Goal: Information Seeking & Learning: Learn about a topic

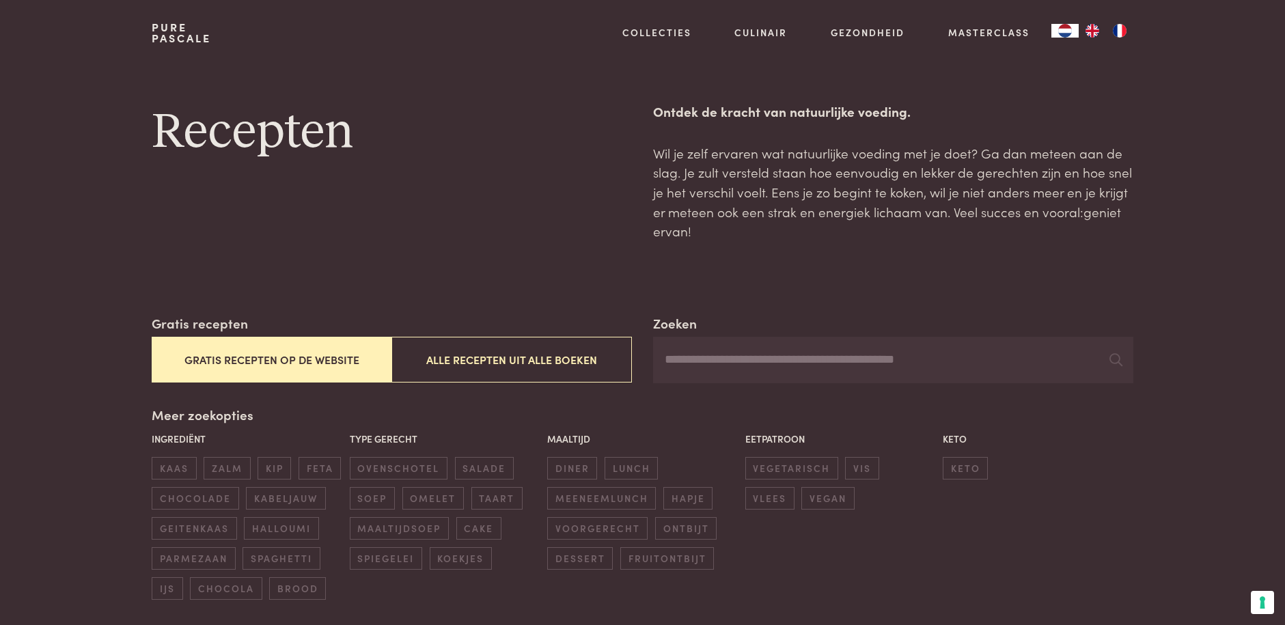
click at [560, 360] on button "Alle recepten uit alle boeken" at bounding box center [511, 360] width 240 height 46
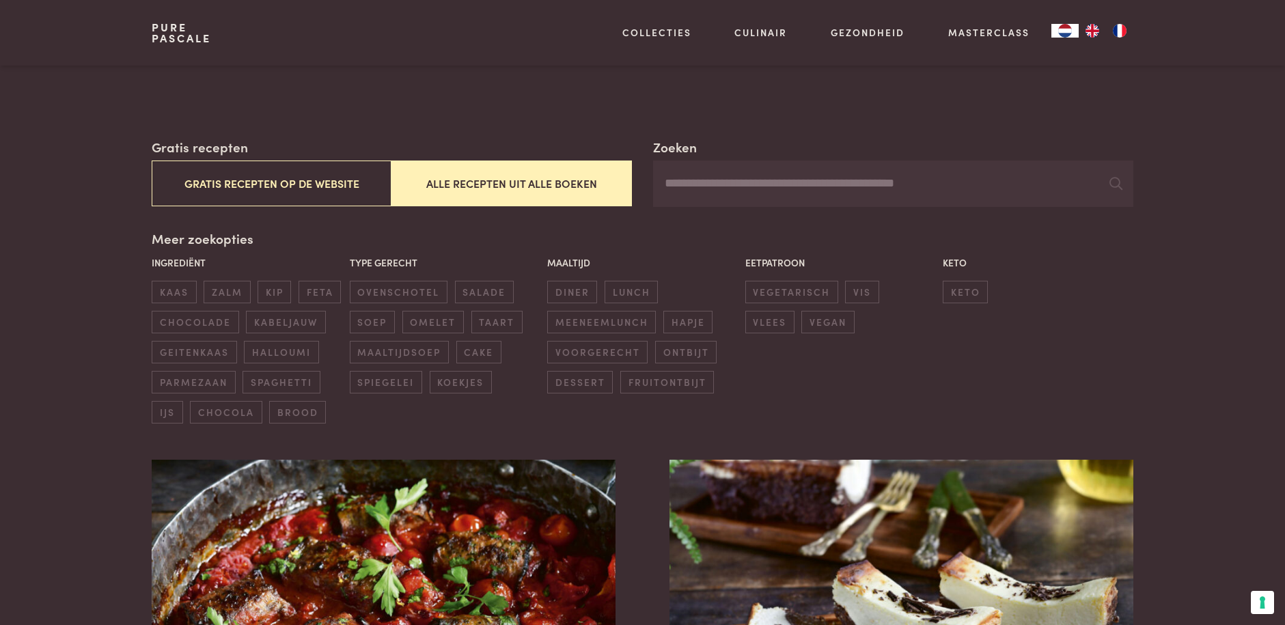
scroll to position [109, 0]
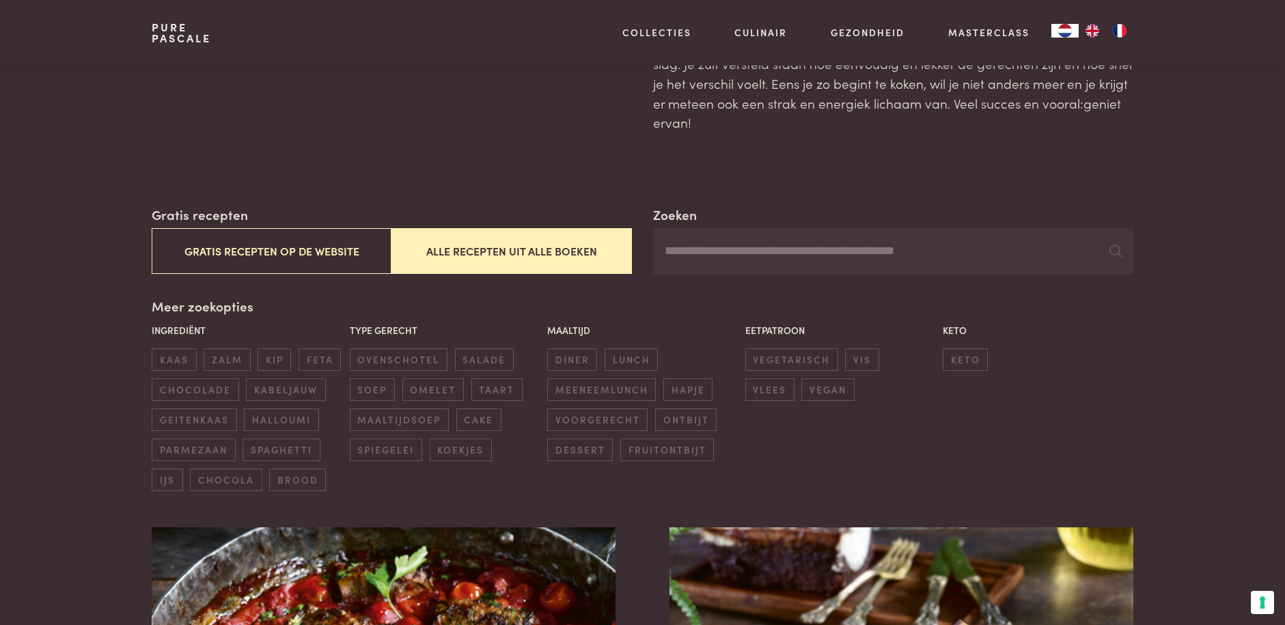
click at [695, 256] on input "Zoeken" at bounding box center [892, 251] width 479 height 46
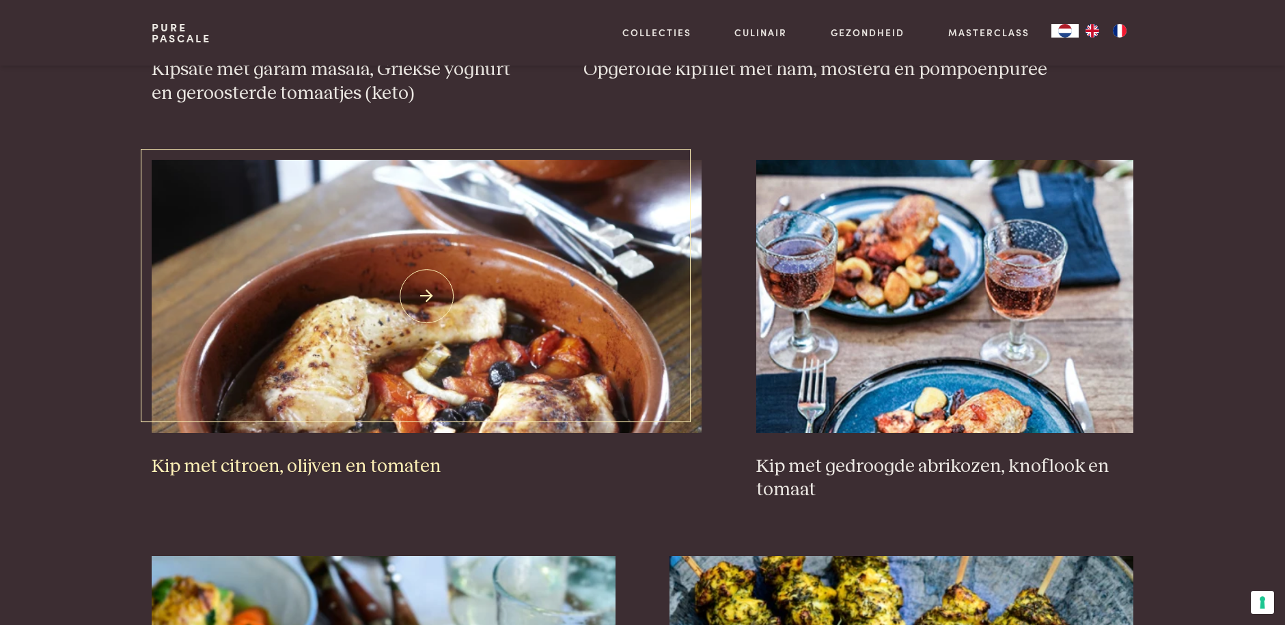
scroll to position [1270, 0]
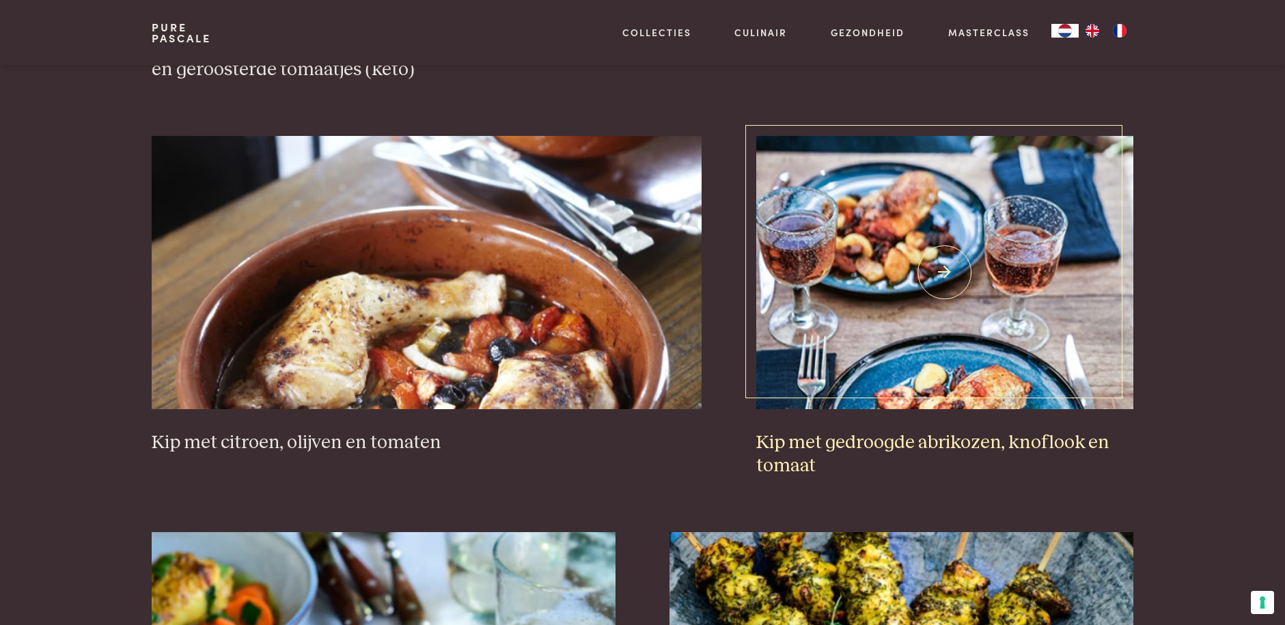
click at [929, 356] on img at bounding box center [944, 272] width 377 height 273
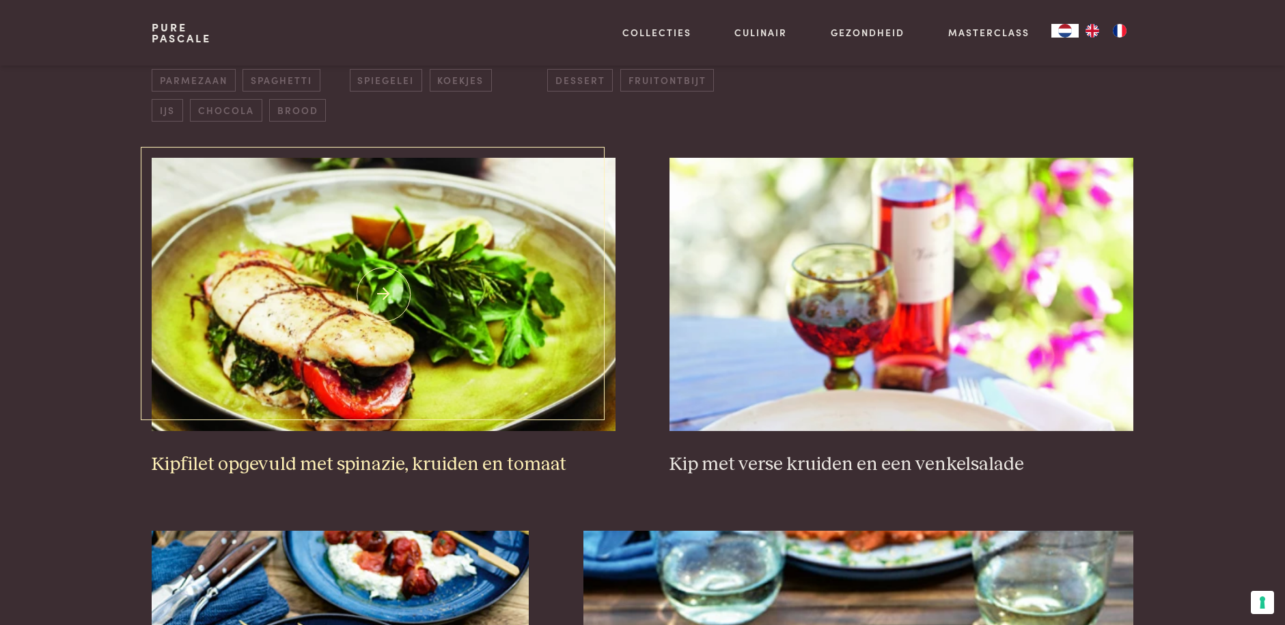
scroll to position [68, 0]
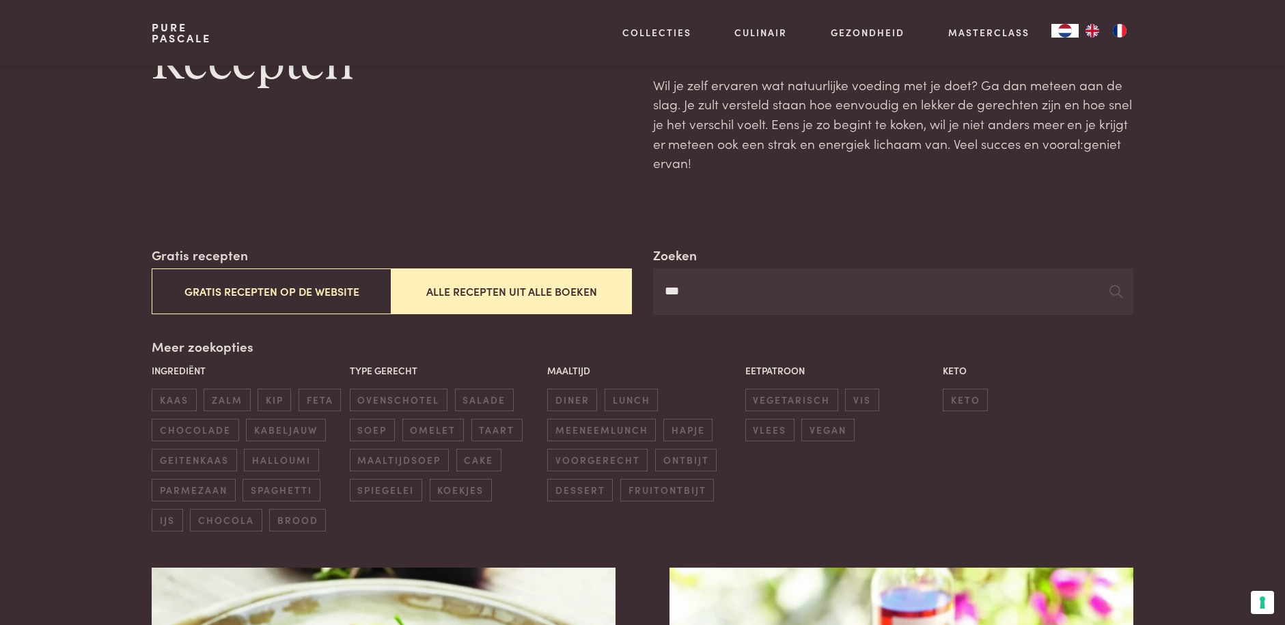
click at [697, 291] on input "***" at bounding box center [892, 291] width 479 height 46
type input "*"
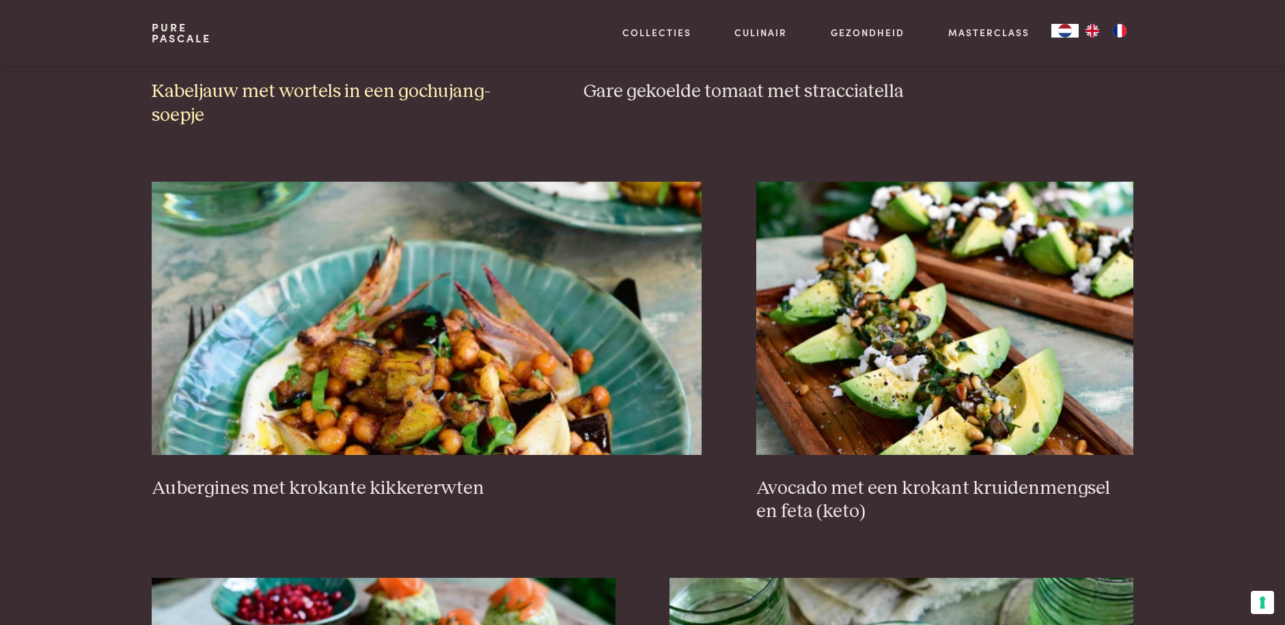
scroll to position [1229, 0]
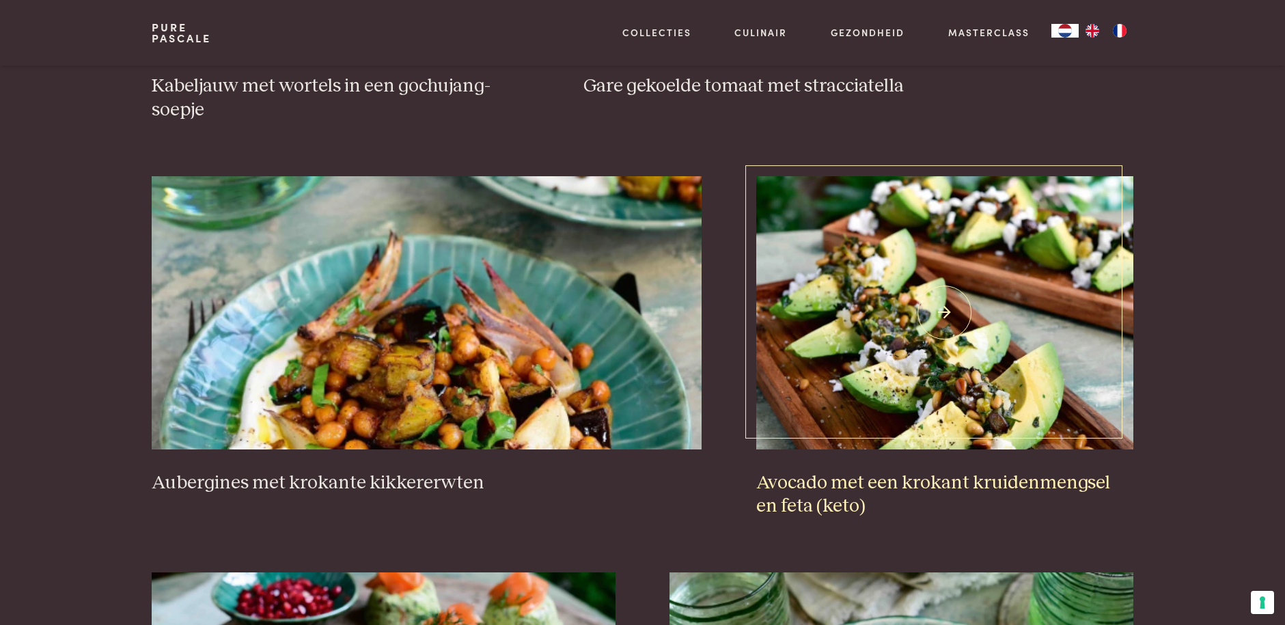
click at [910, 373] on img at bounding box center [944, 312] width 377 height 273
click at [379, 387] on img at bounding box center [427, 312] width 550 height 273
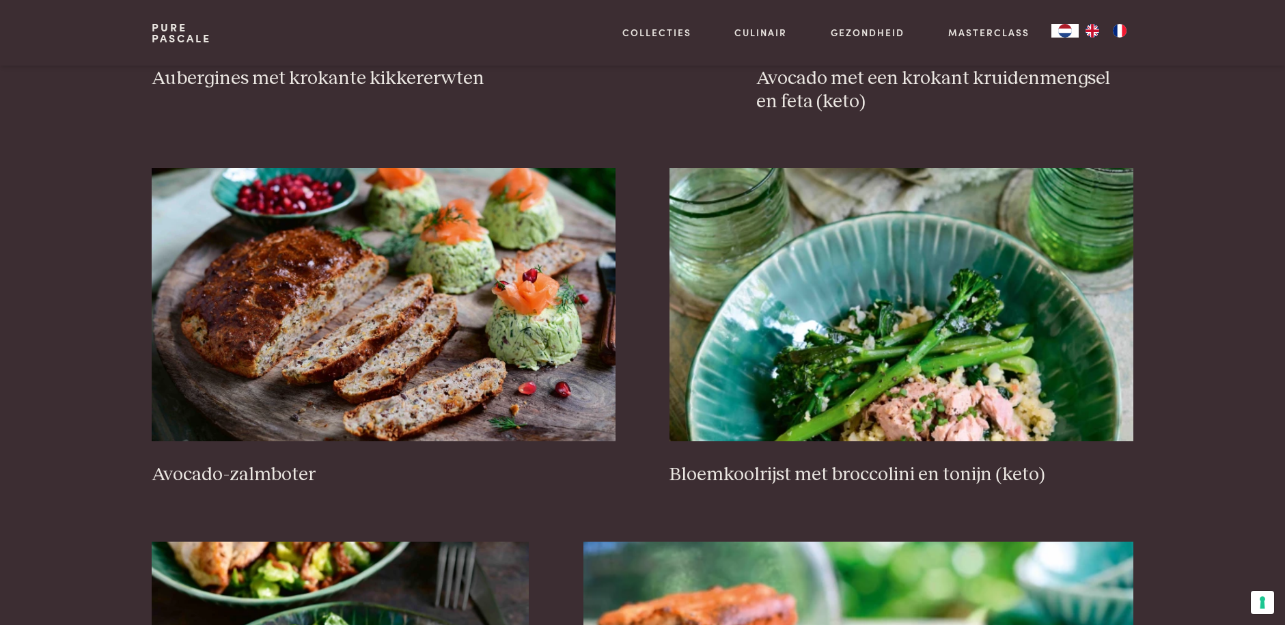
scroll to position [1639, 0]
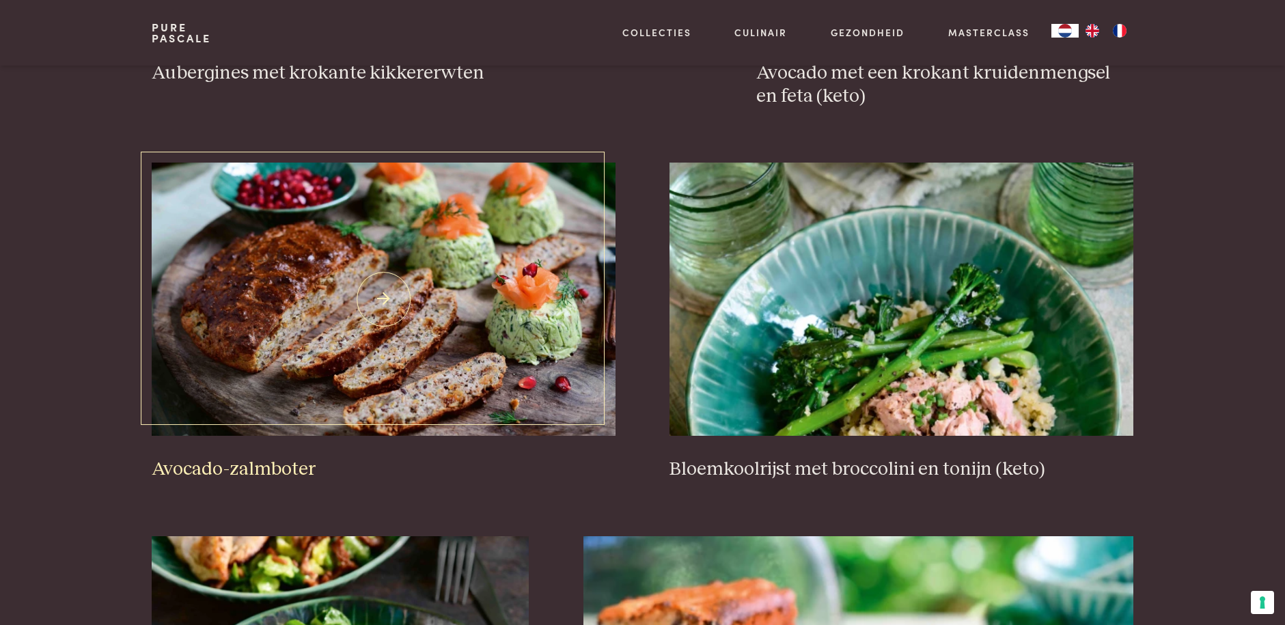
click at [427, 337] on img at bounding box center [383, 299] width 463 height 273
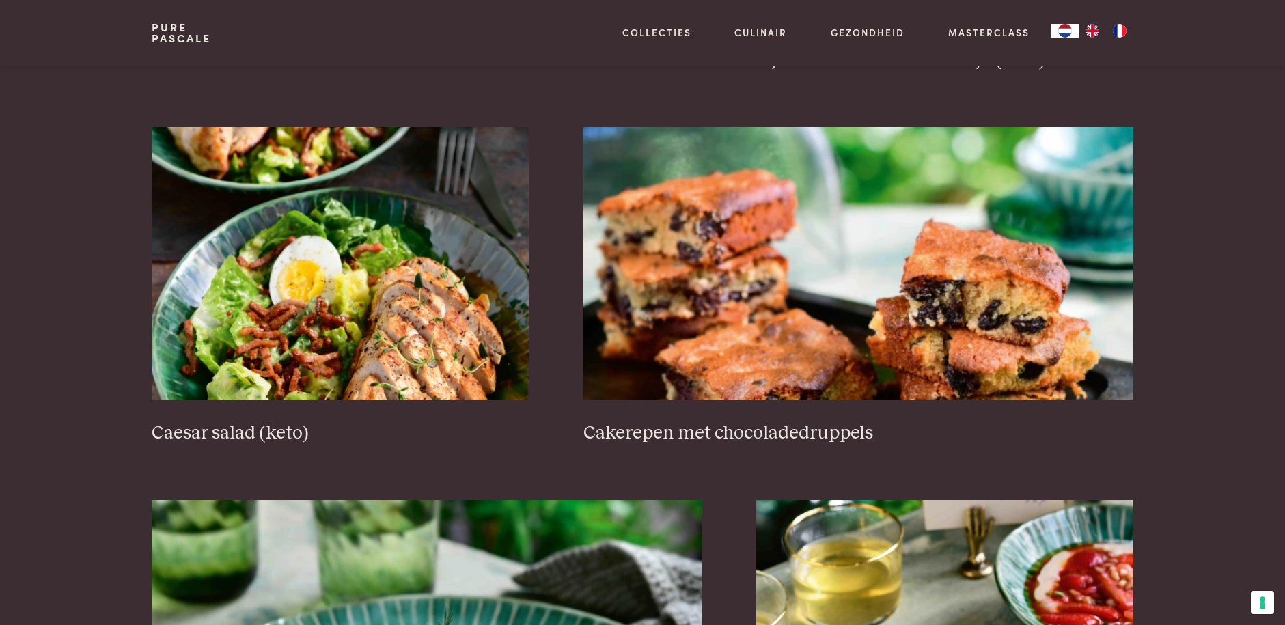
scroll to position [2049, 0]
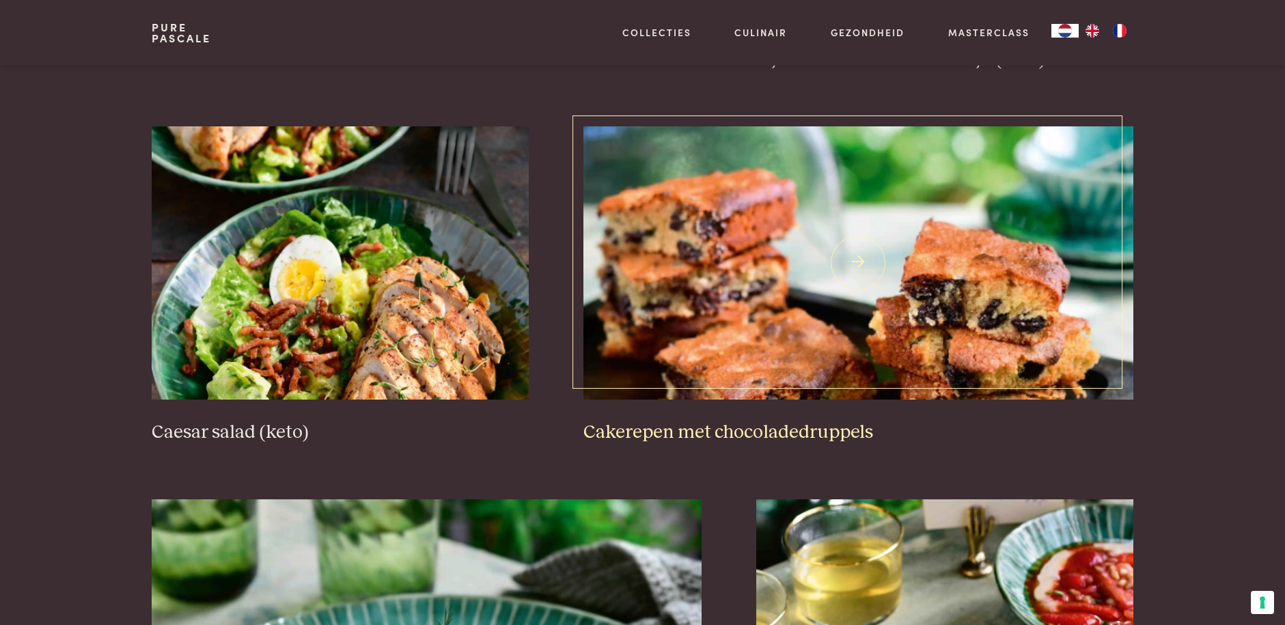
click at [767, 331] on img at bounding box center [858, 262] width 550 height 273
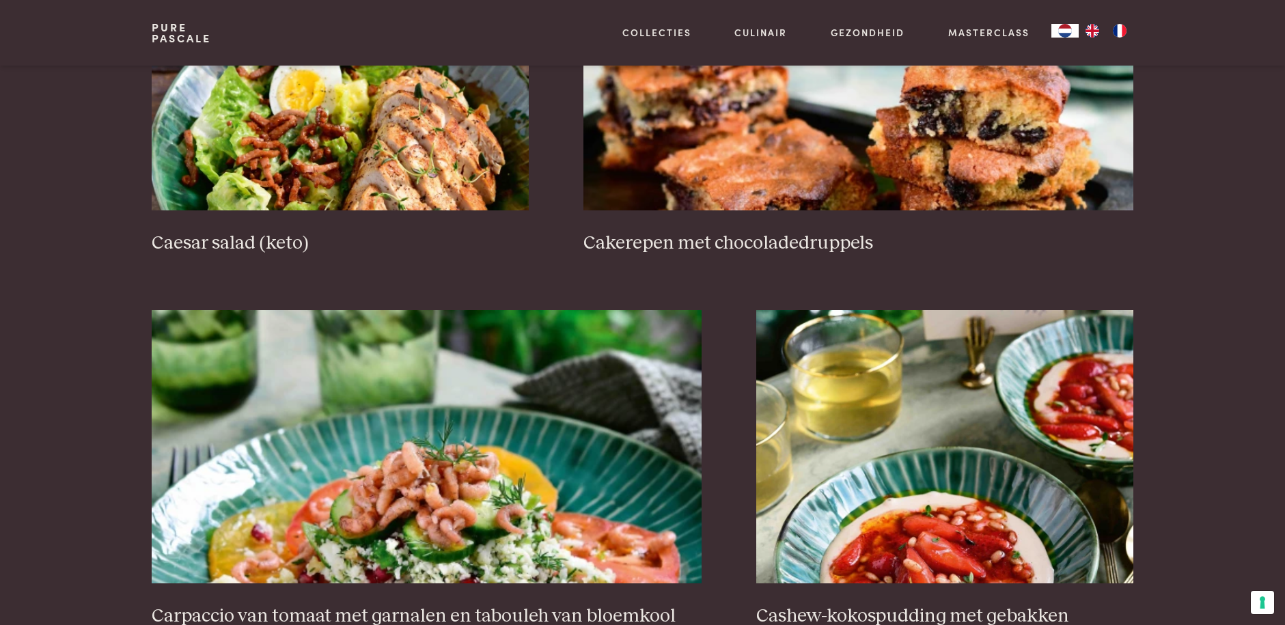
scroll to position [2390, 0]
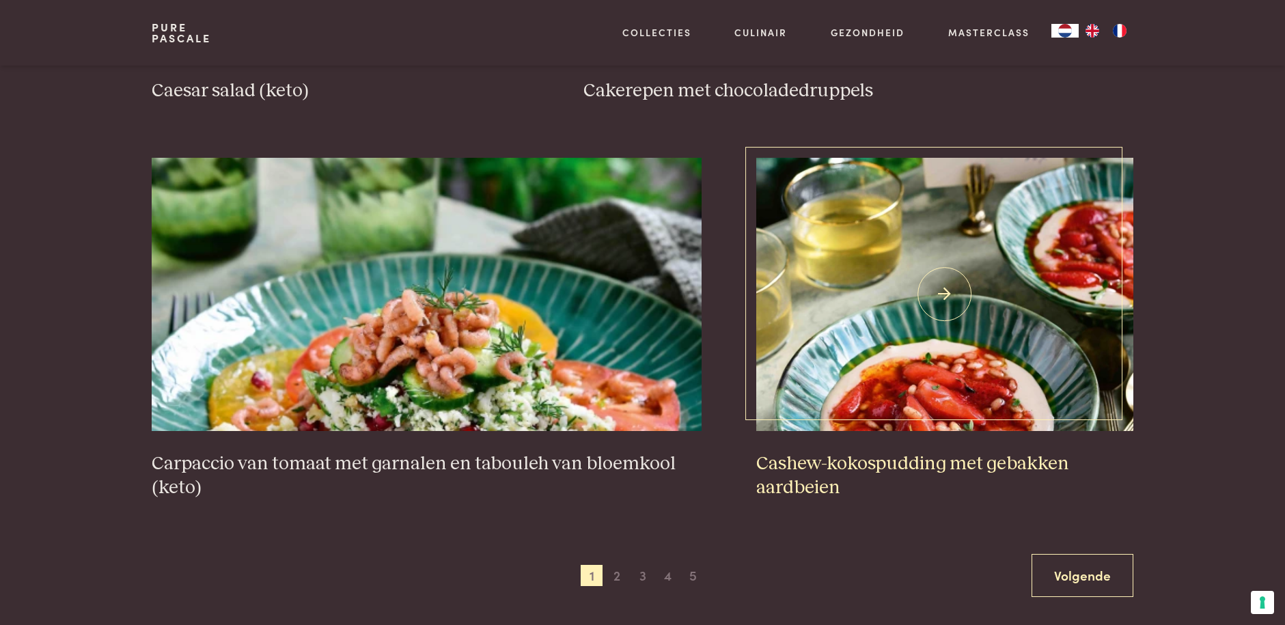
click at [942, 391] on img at bounding box center [944, 294] width 377 height 273
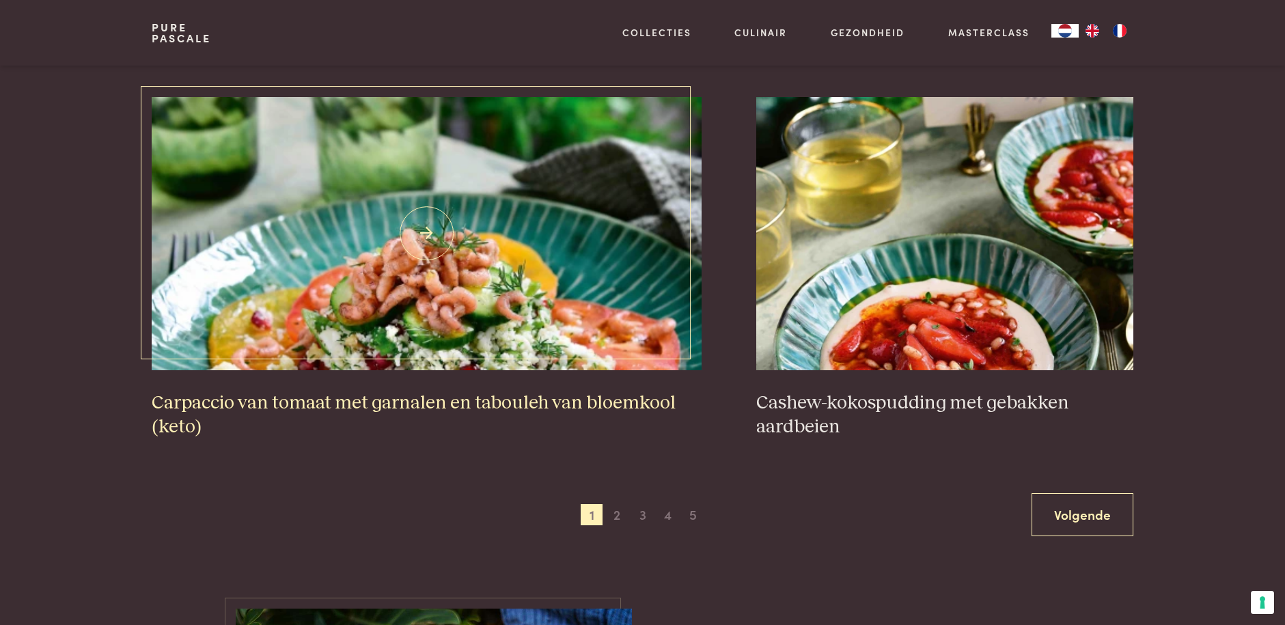
scroll to position [2527, 0]
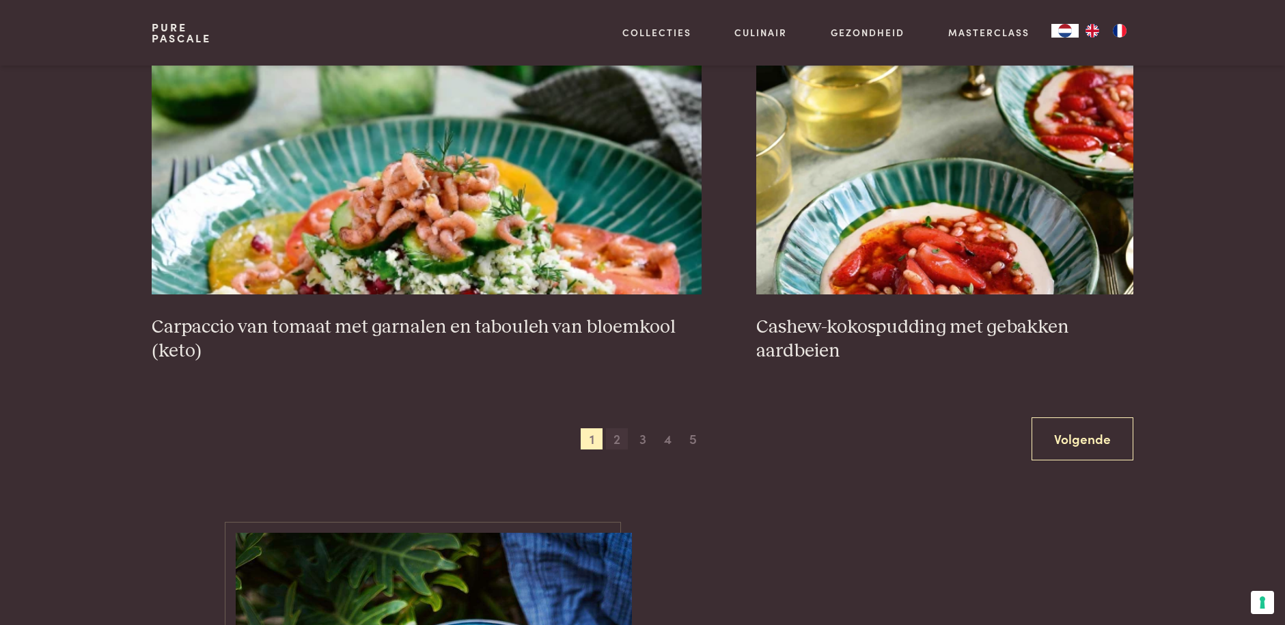
click at [617, 441] on span "2" at bounding box center [617, 439] width 22 height 22
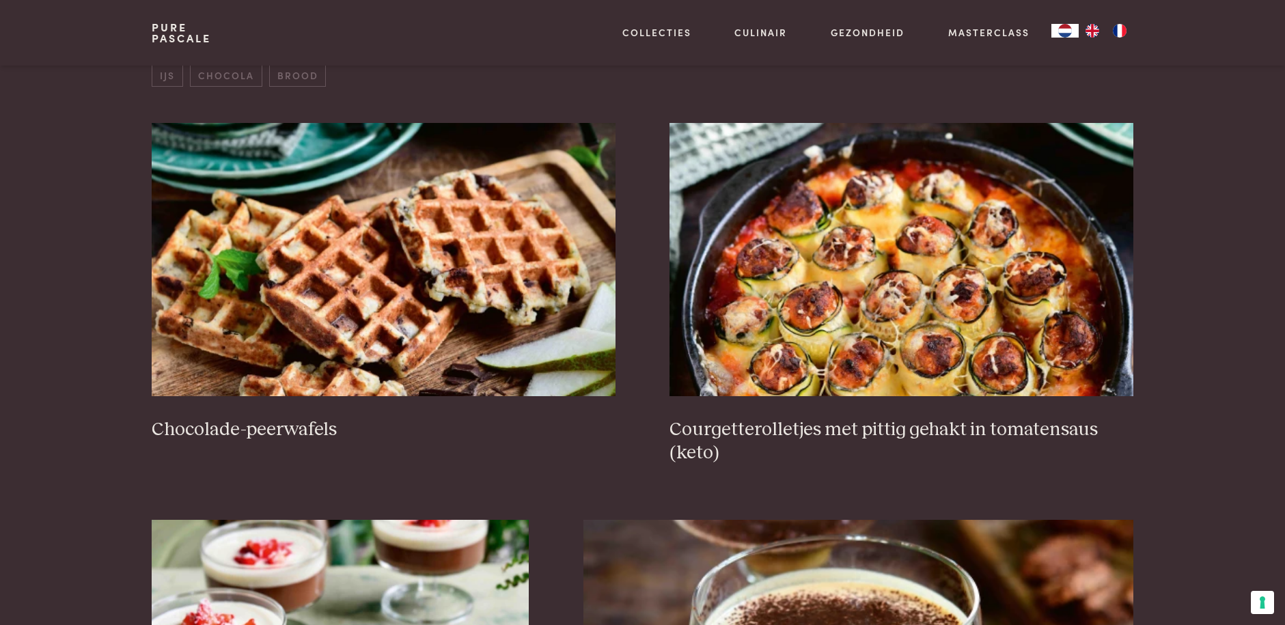
scroll to position [518, 0]
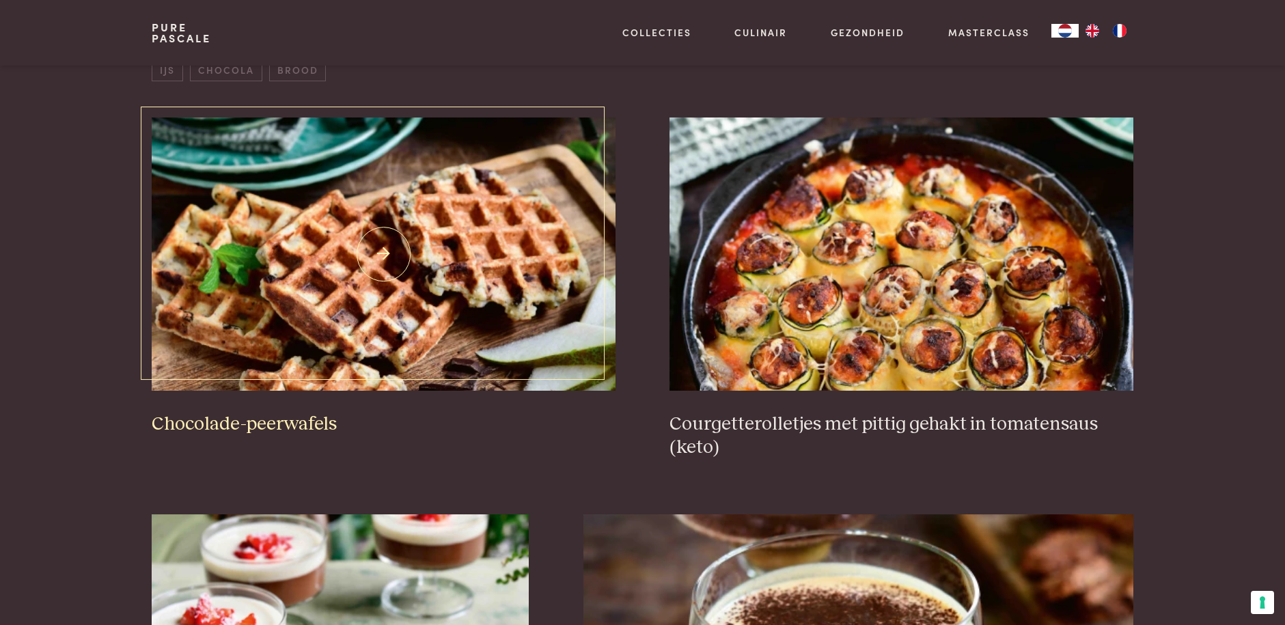
click at [438, 300] on img at bounding box center [383, 253] width 463 height 273
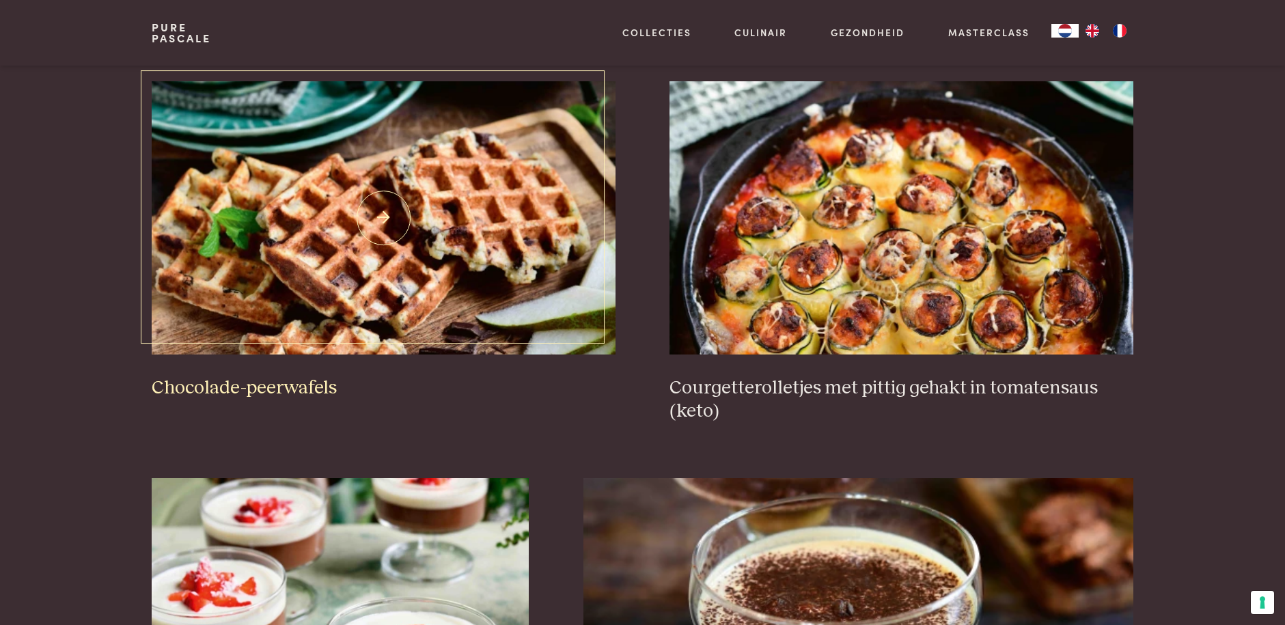
scroll to position [587, 0]
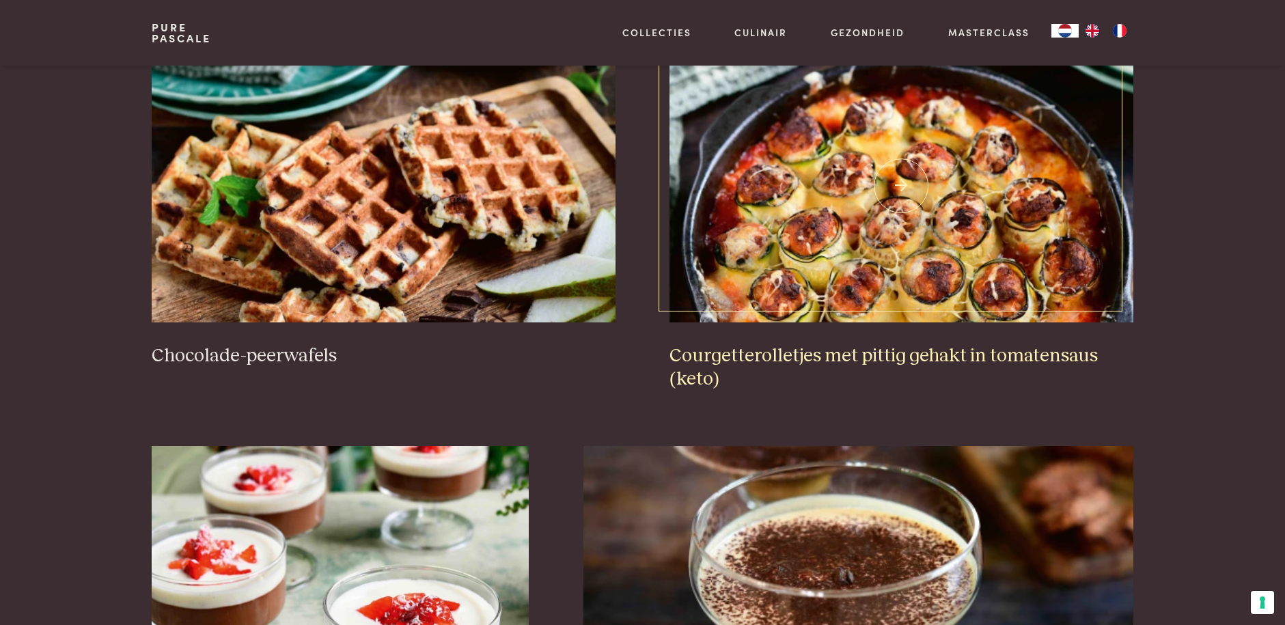
click at [871, 255] on img at bounding box center [900, 185] width 463 height 273
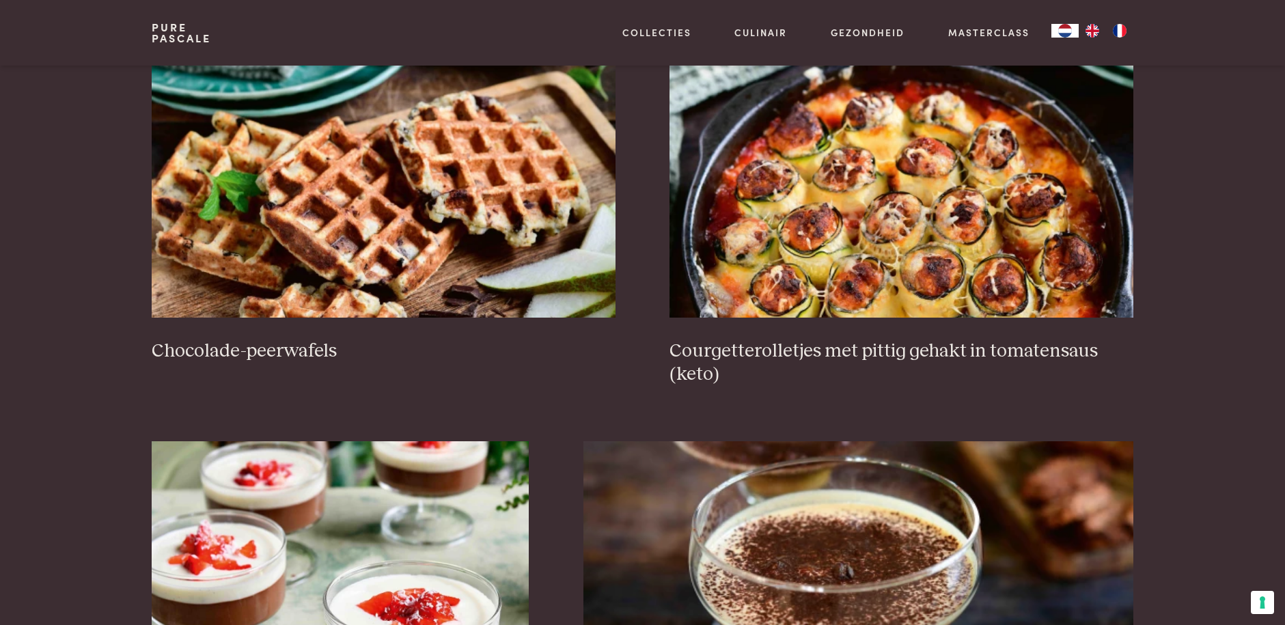
scroll to position [860, 0]
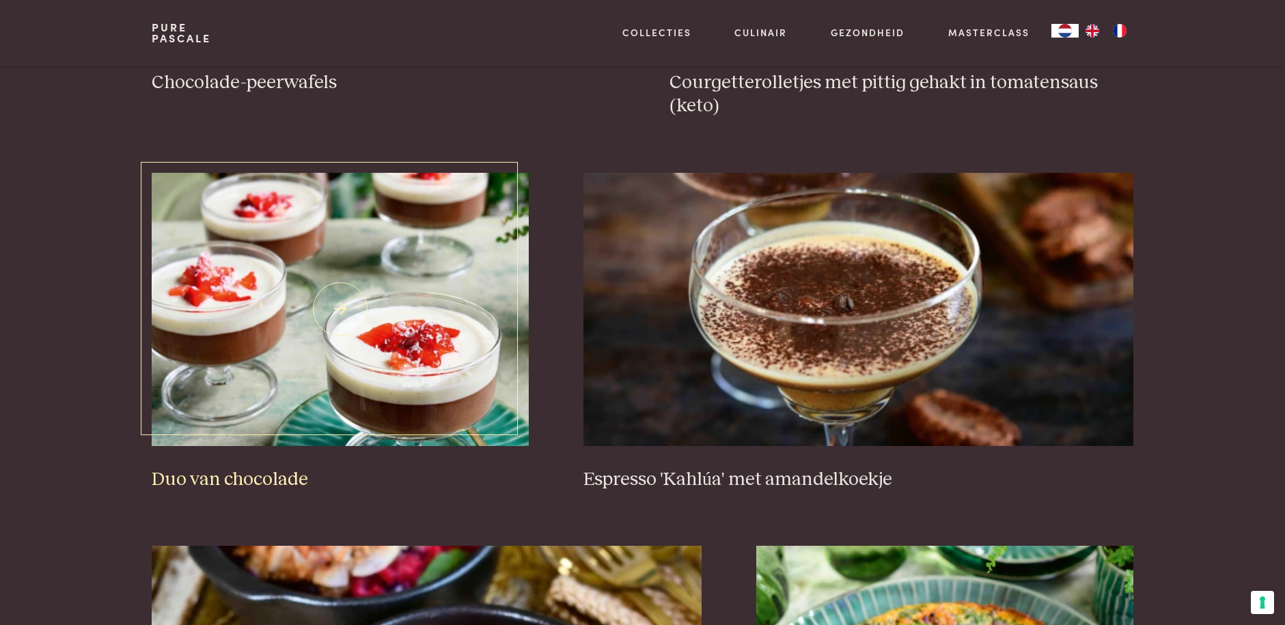
click at [354, 354] on img at bounding box center [340, 309] width 377 height 273
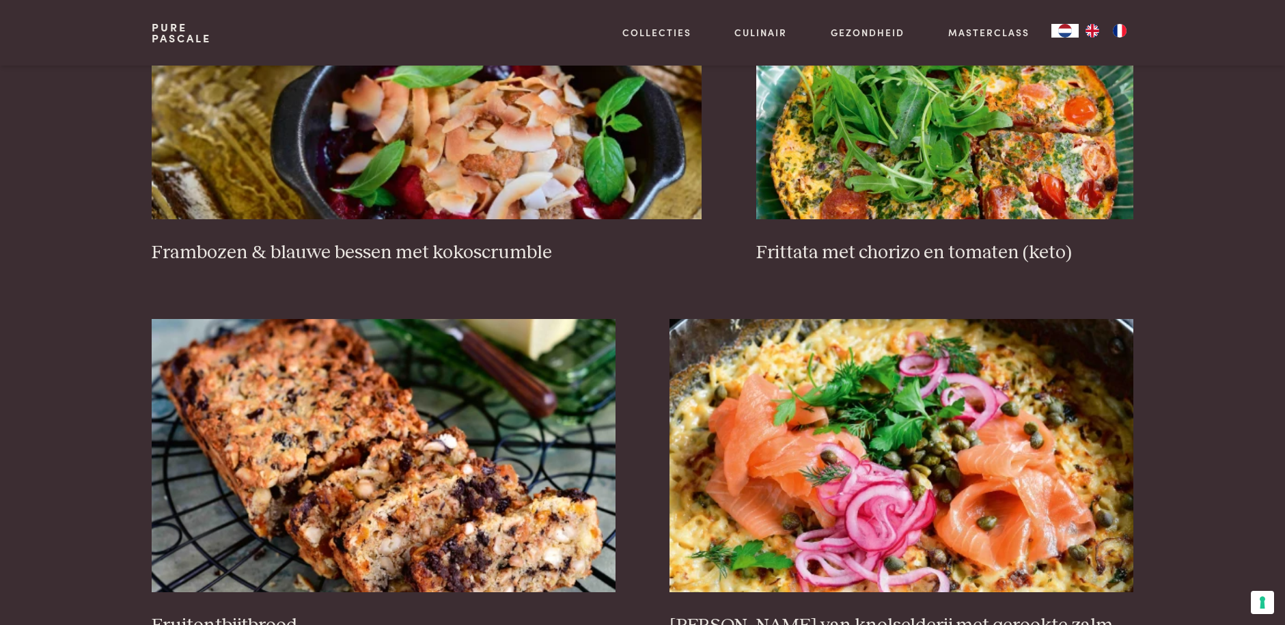
scroll to position [1611, 0]
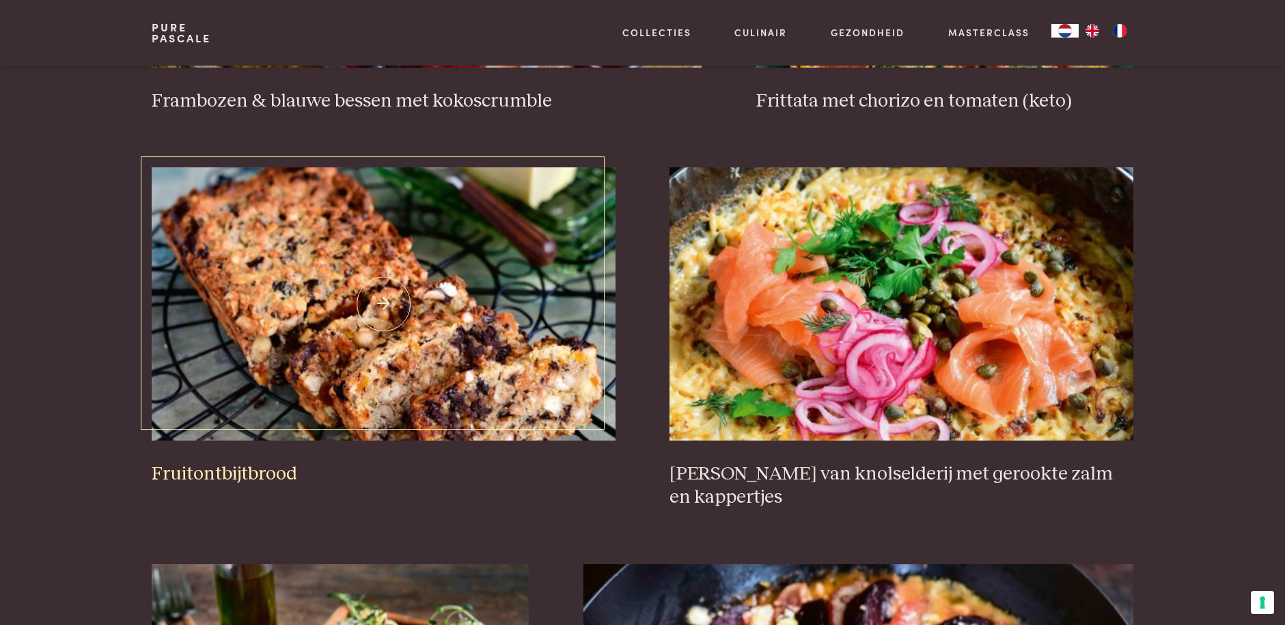
click at [361, 346] on img at bounding box center [383, 303] width 463 height 273
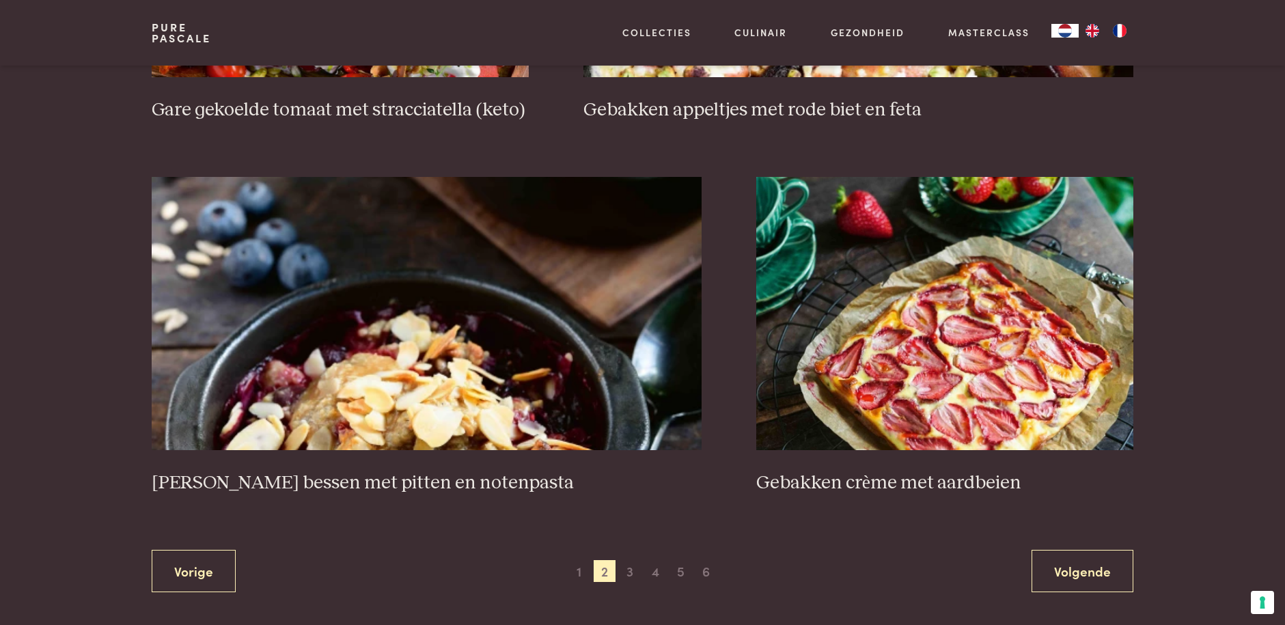
scroll to position [2431, 0]
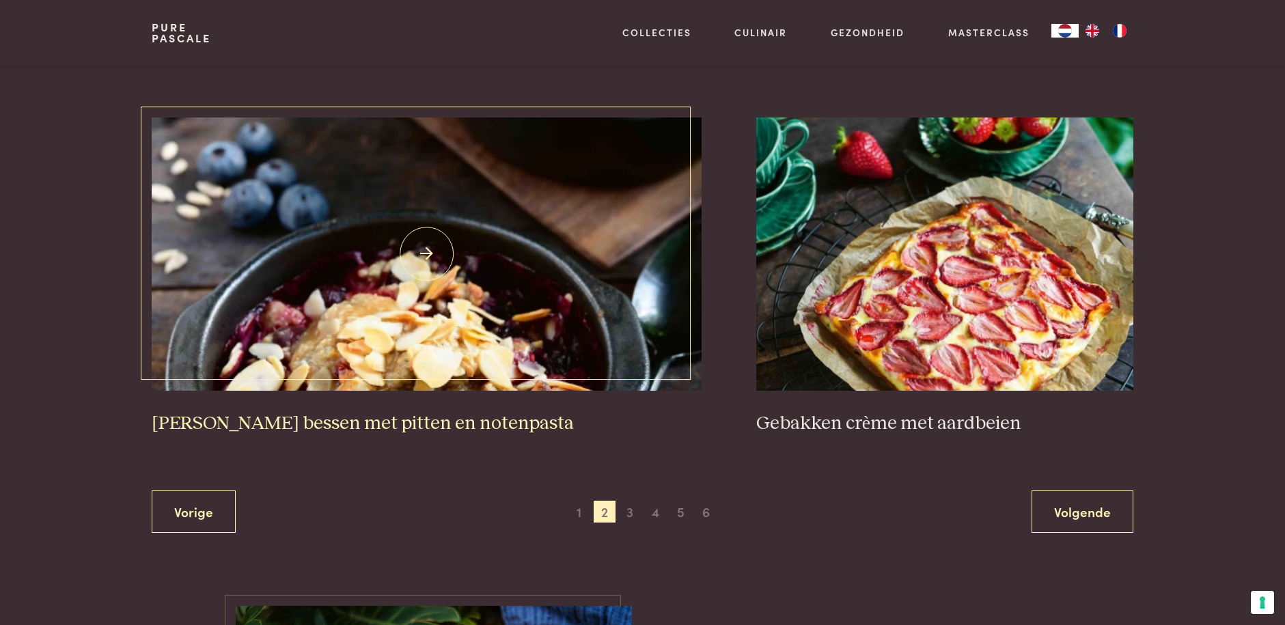
click at [410, 305] on img at bounding box center [427, 253] width 550 height 273
click at [630, 501] on span "3" at bounding box center [630, 512] width 22 height 22
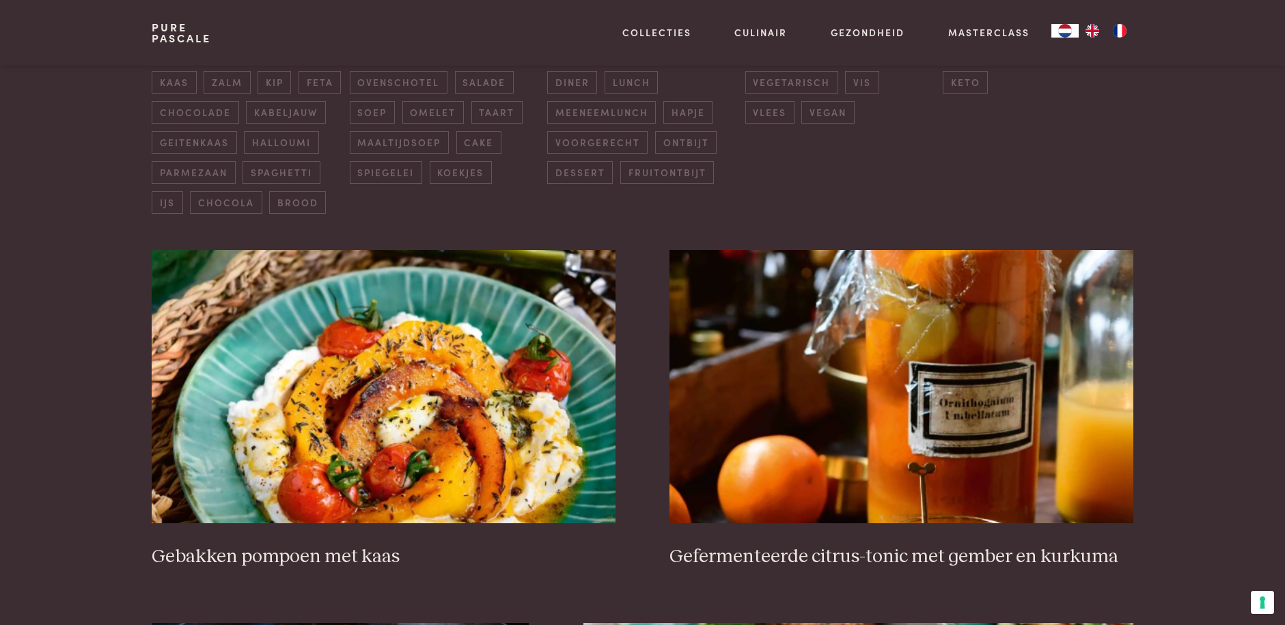
scroll to position [655, 0]
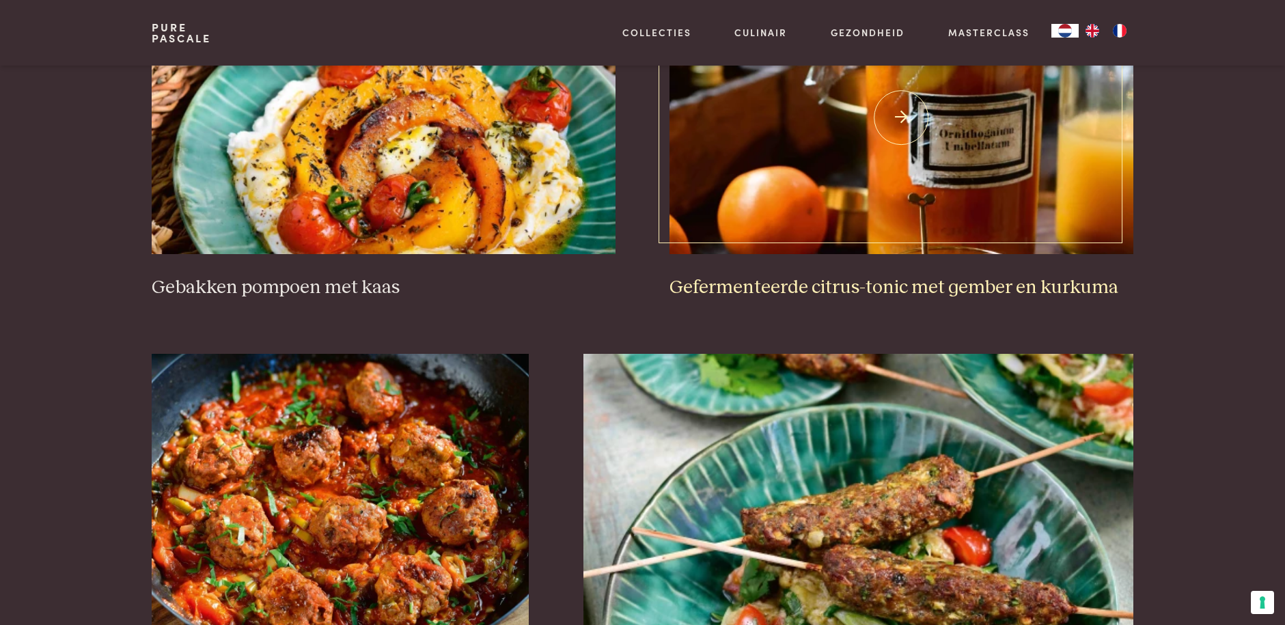
click at [876, 167] on img at bounding box center [900, 117] width 463 height 273
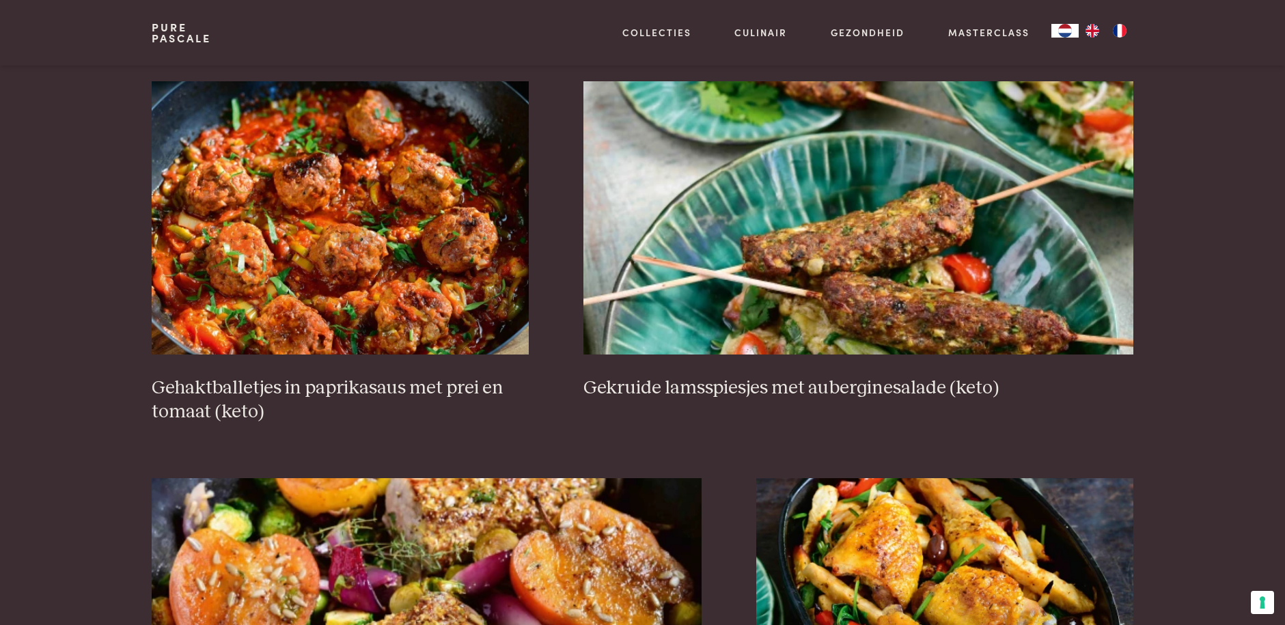
scroll to position [928, 0]
click at [365, 281] on img at bounding box center [340, 217] width 377 height 273
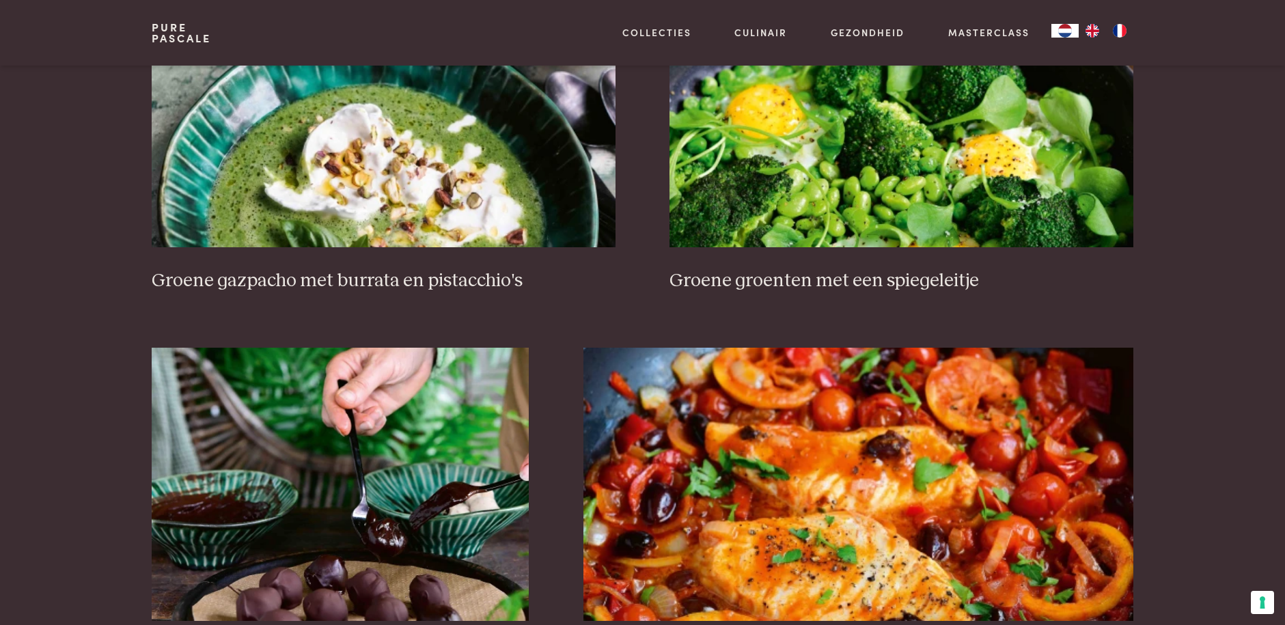
scroll to position [1884, 0]
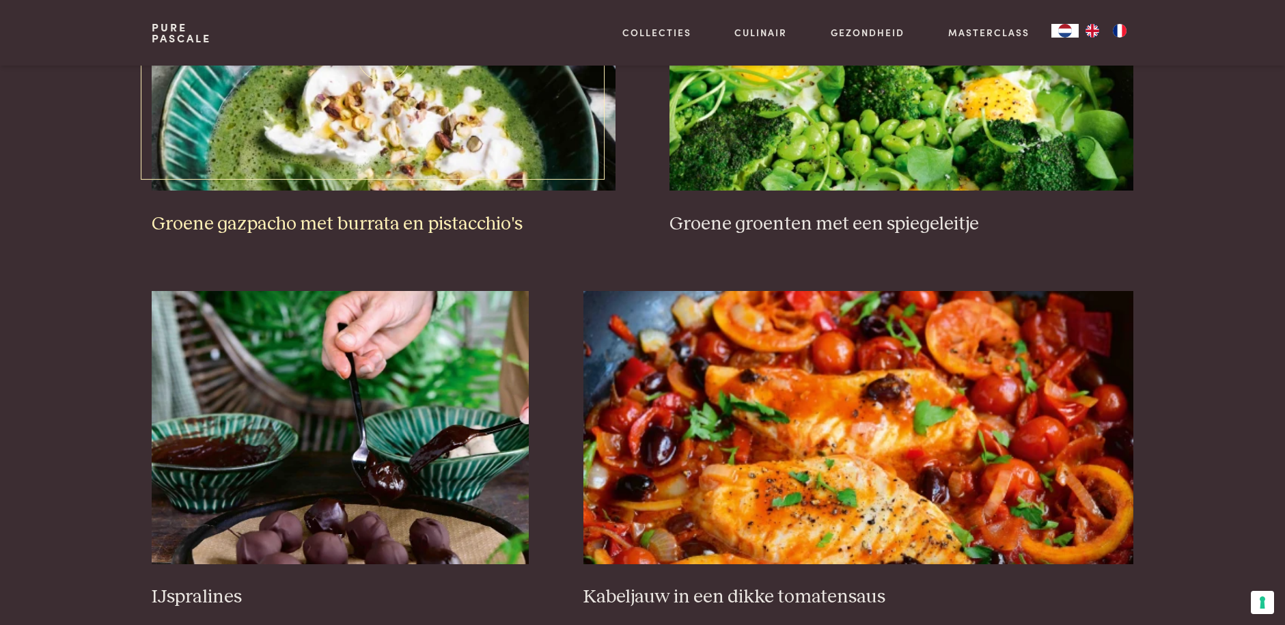
click at [417, 120] on img at bounding box center [383, 53] width 463 height 273
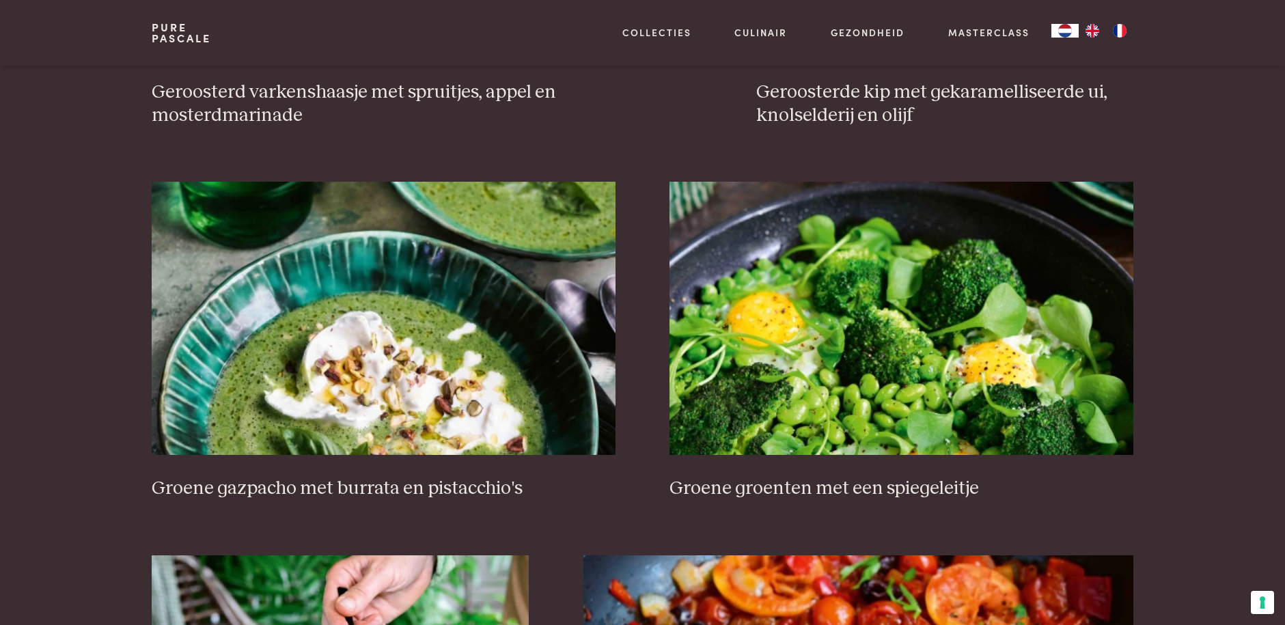
scroll to position [1406, 0]
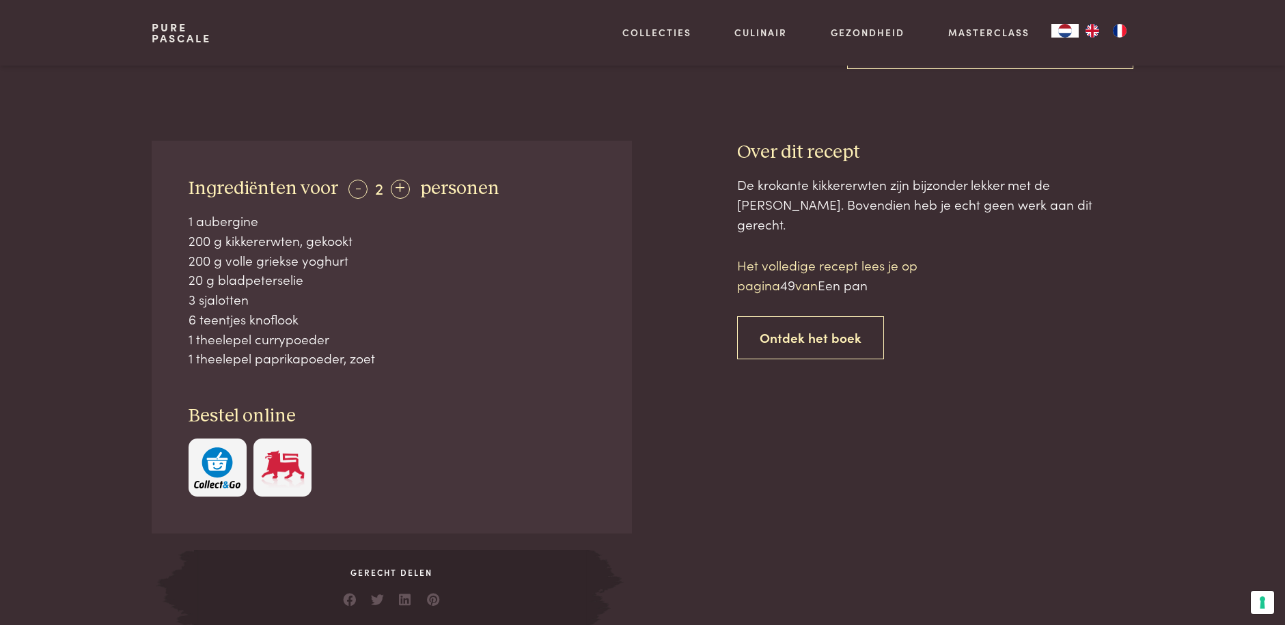
scroll to position [478, 0]
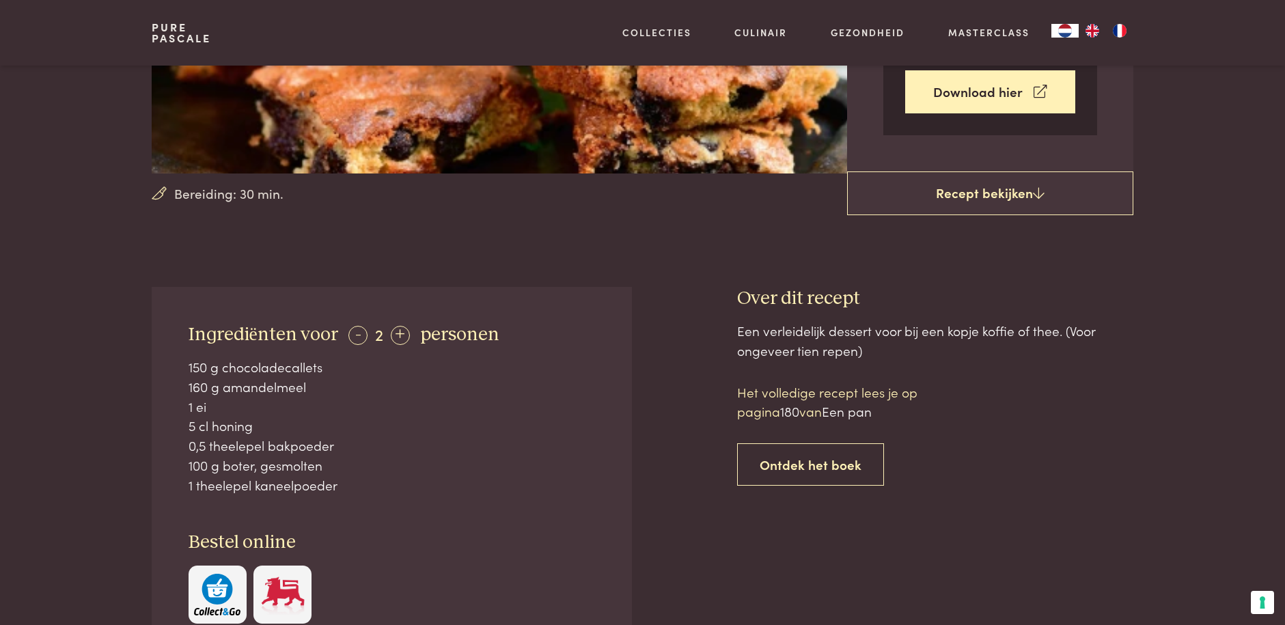
scroll to position [341, 0]
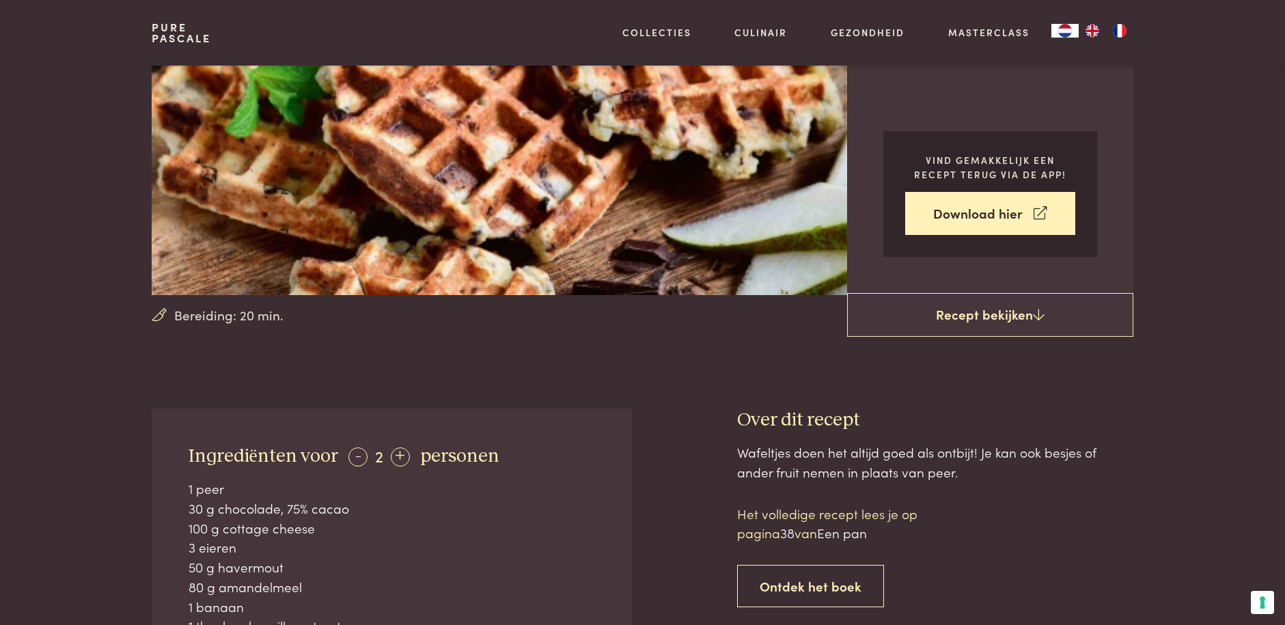
scroll to position [273, 0]
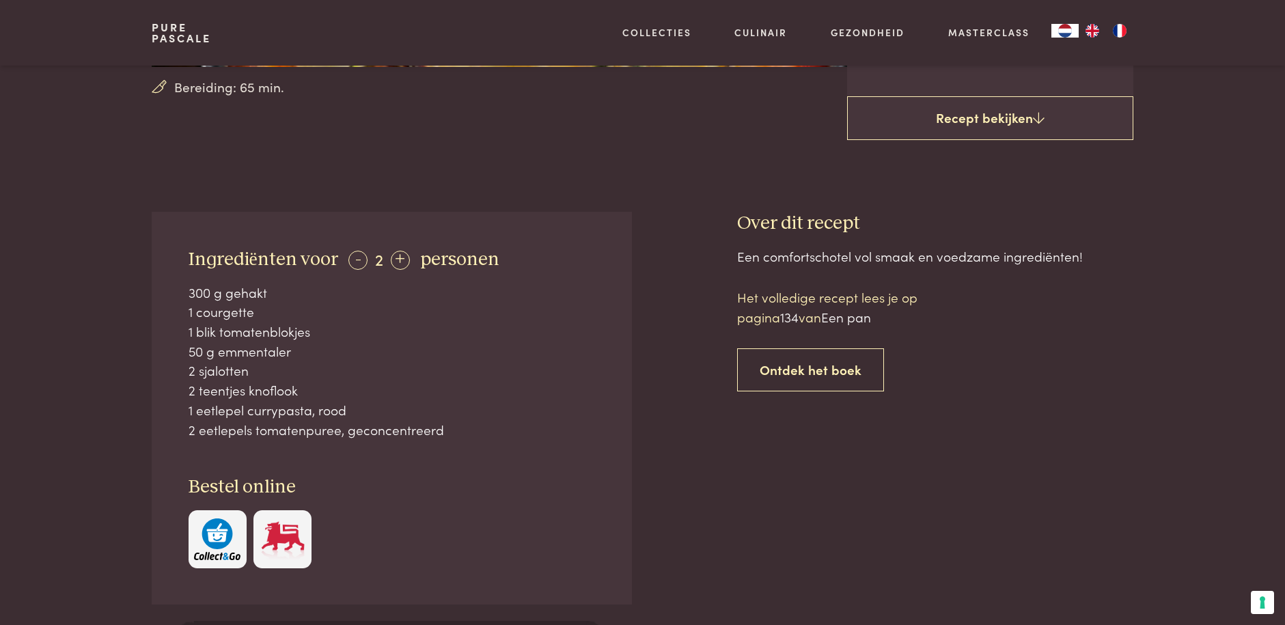
scroll to position [478, 0]
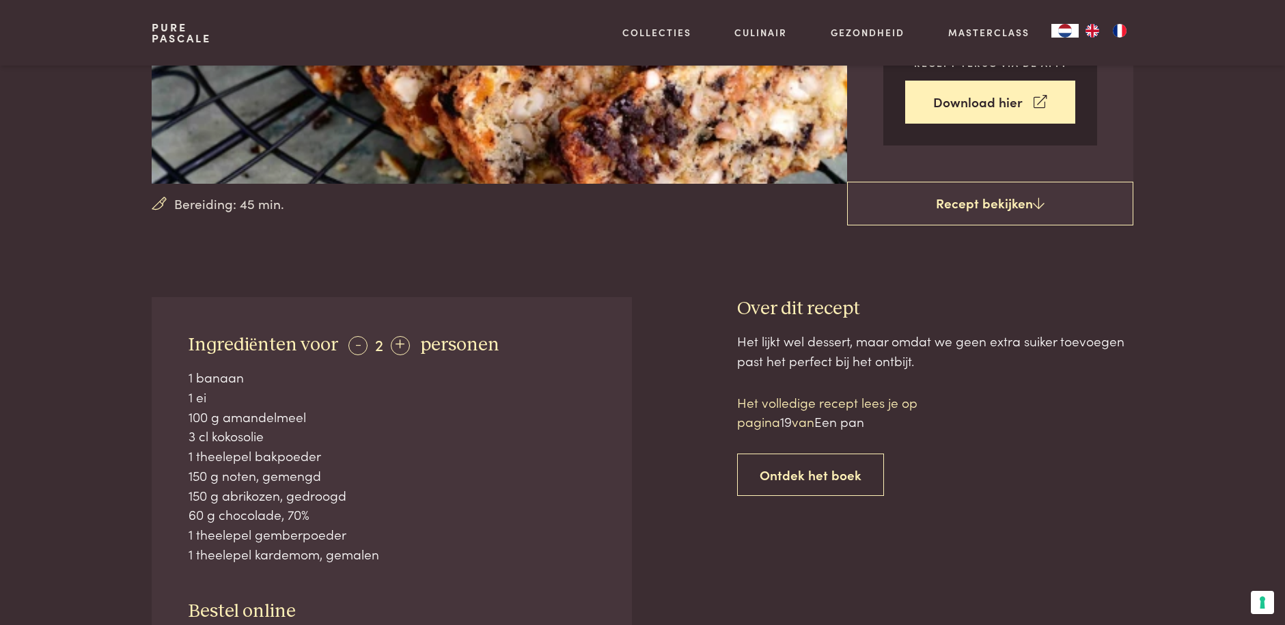
scroll to position [410, 0]
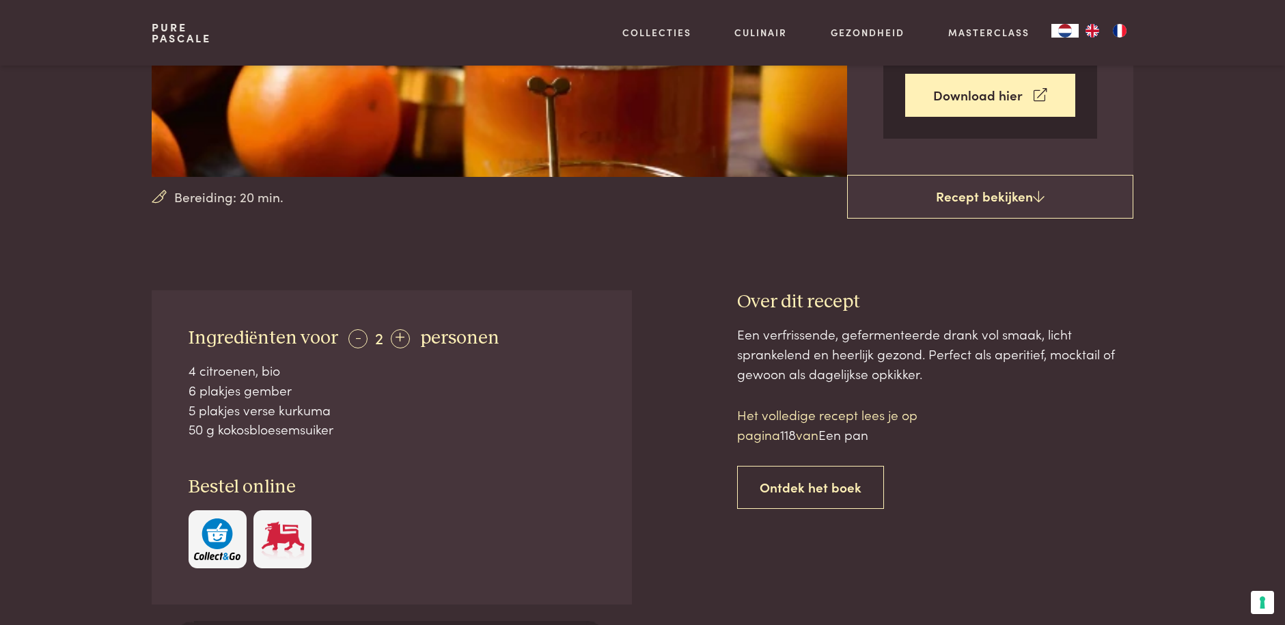
scroll to position [341, 0]
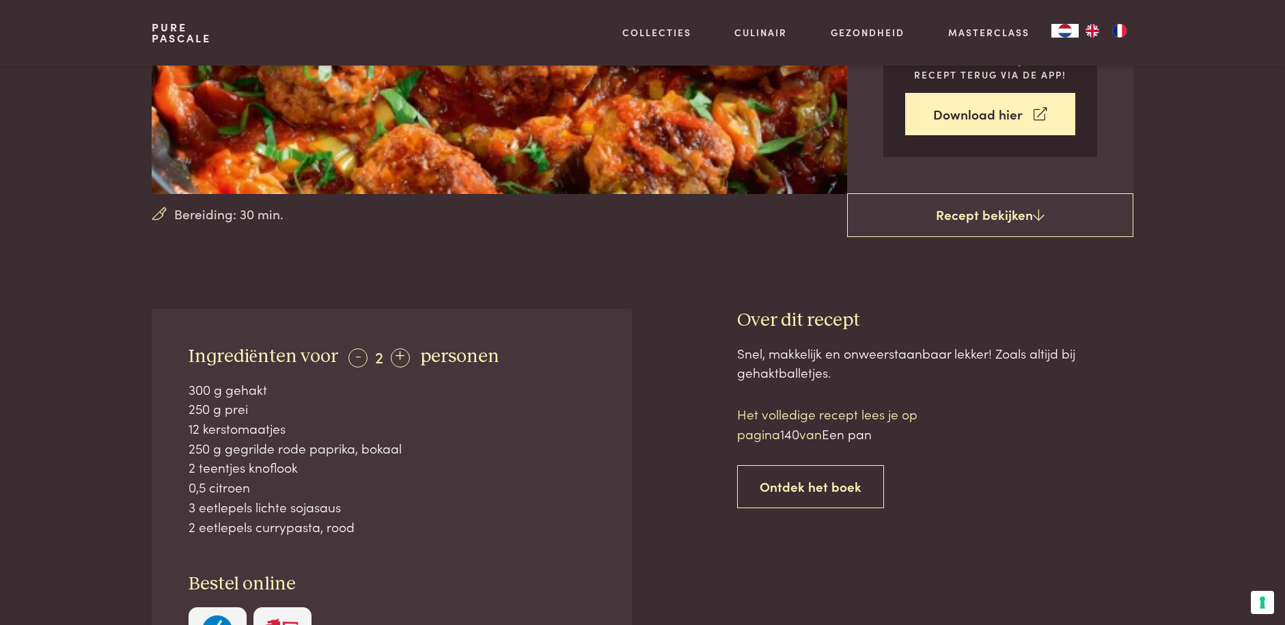
scroll to position [341, 0]
